Goal: Navigation & Orientation: Find specific page/section

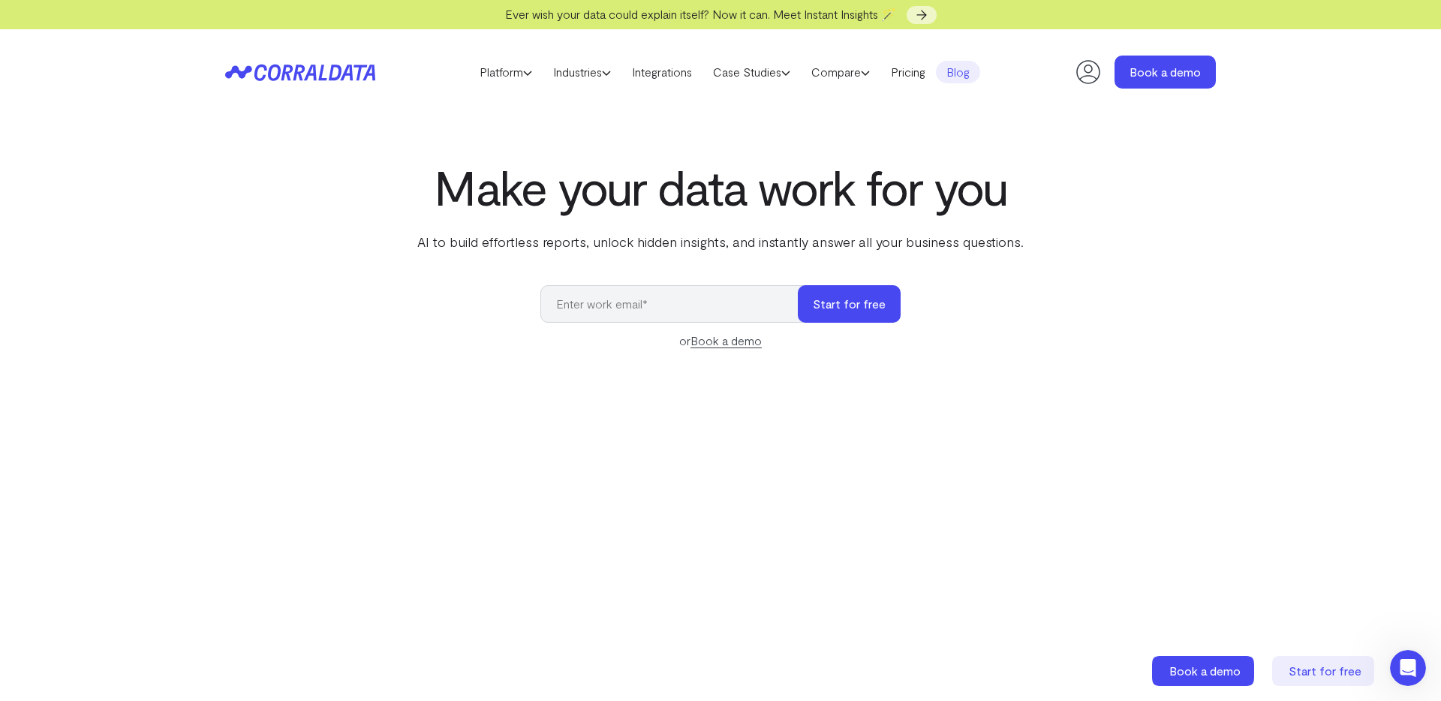
click at [967, 74] on link "Blog" at bounding box center [958, 72] width 44 height 23
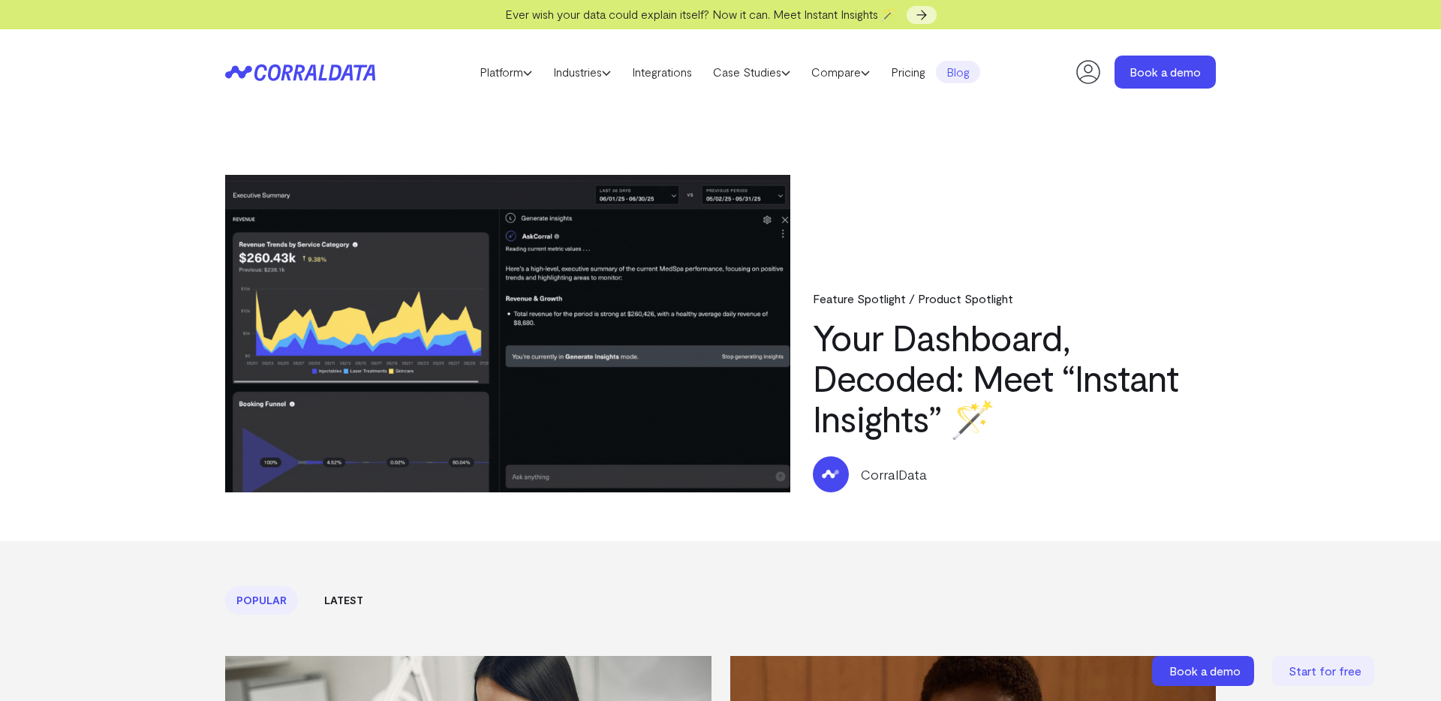
click at [314, 68] on icon at bounding box center [290, 72] width 73 height 17
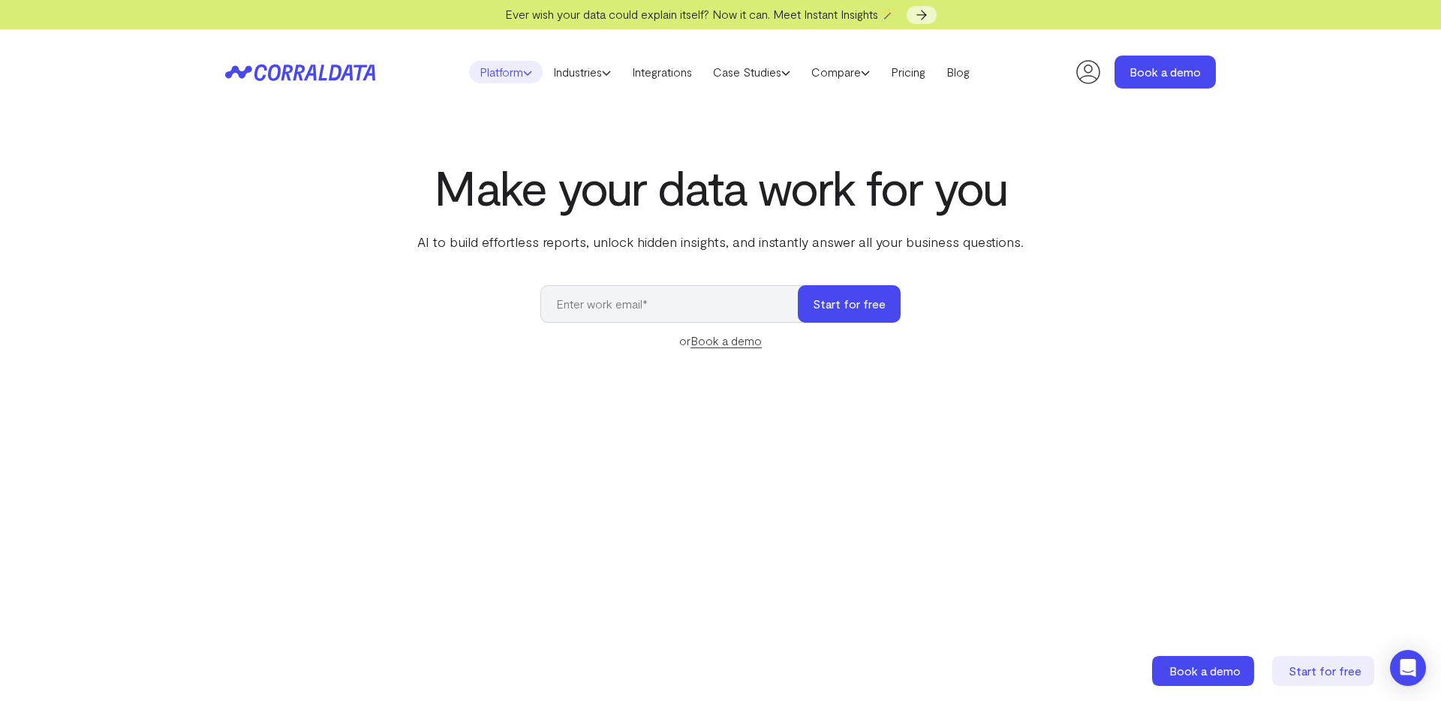
click at [504, 71] on link "Platform" at bounding box center [506, 72] width 74 height 23
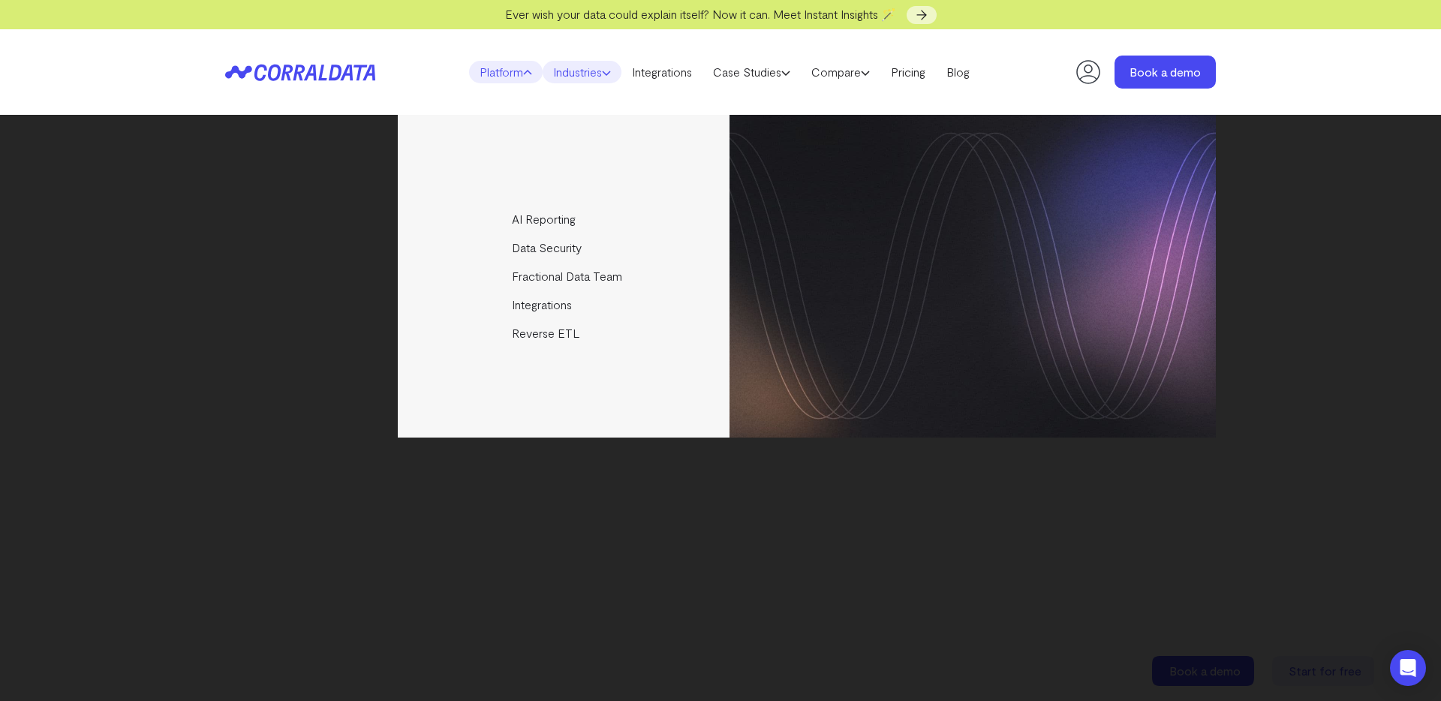
click at [570, 66] on link "Industries" at bounding box center [582, 72] width 79 height 23
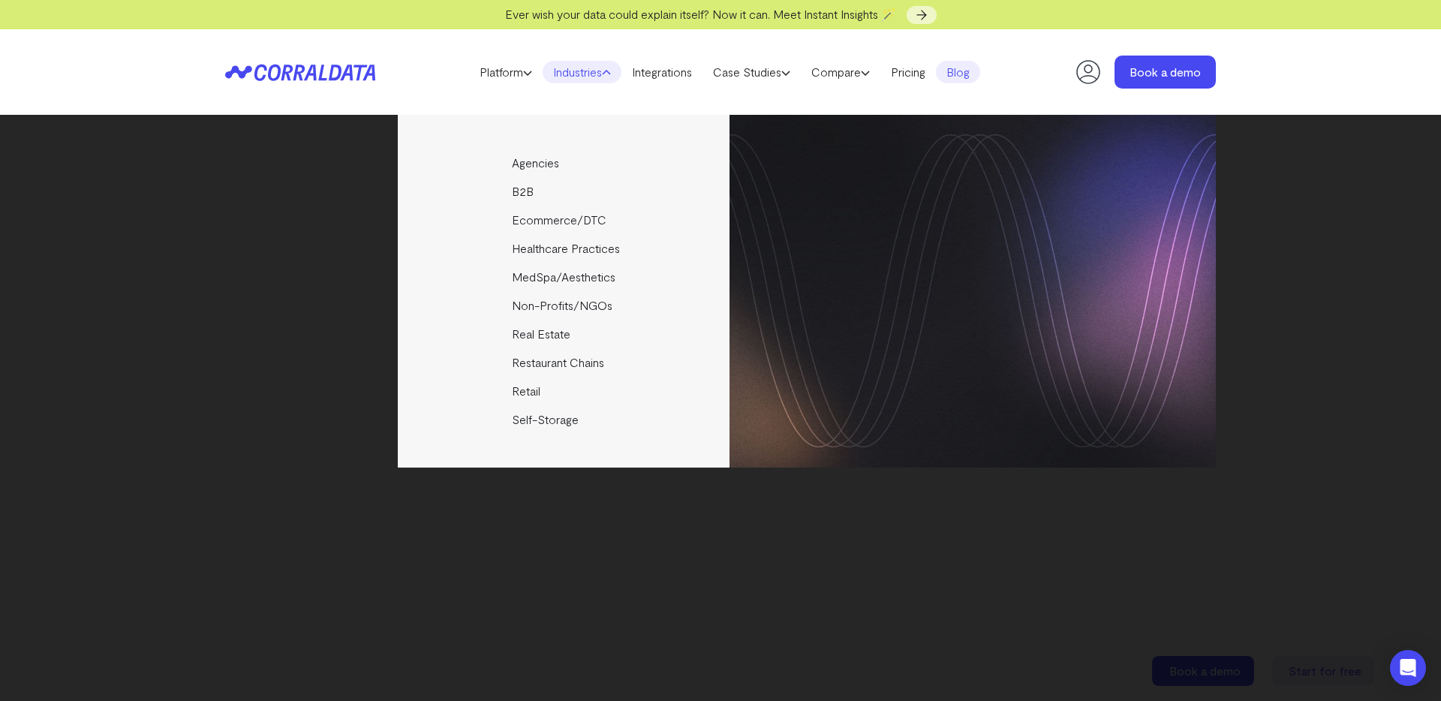
click at [976, 77] on link "Blog" at bounding box center [958, 72] width 44 height 23
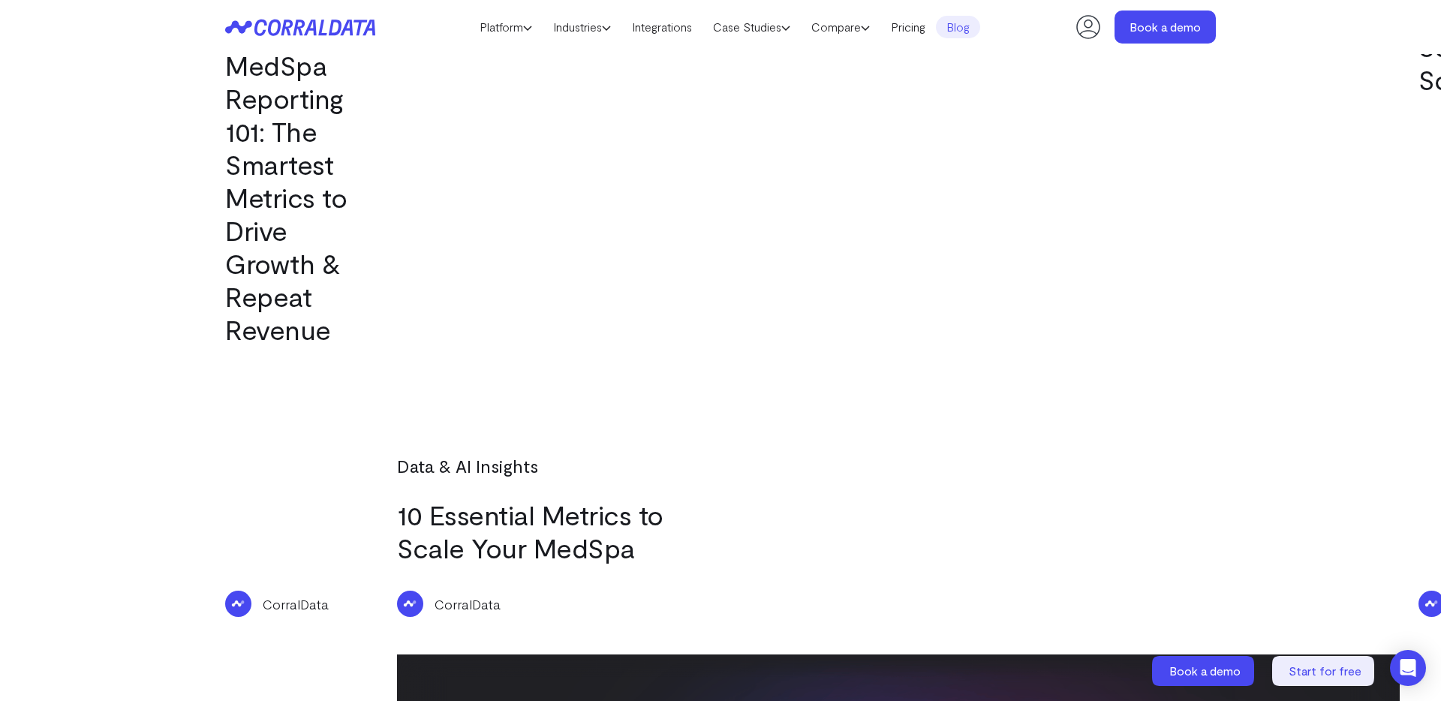
scroll to position [2757, 0]
